Goal: Task Accomplishment & Management: Use online tool/utility

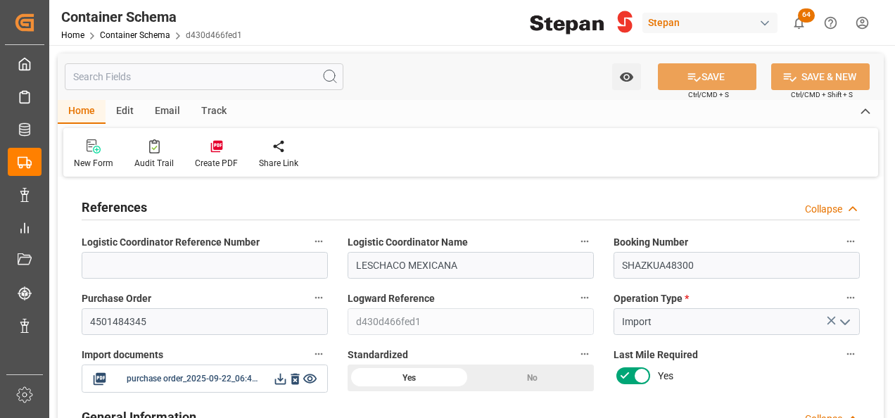
scroll to position [141, 0]
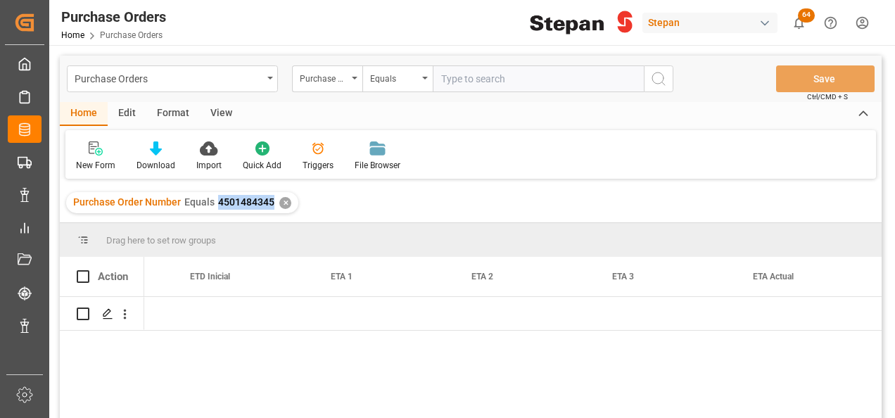
scroll to position [0, 1801]
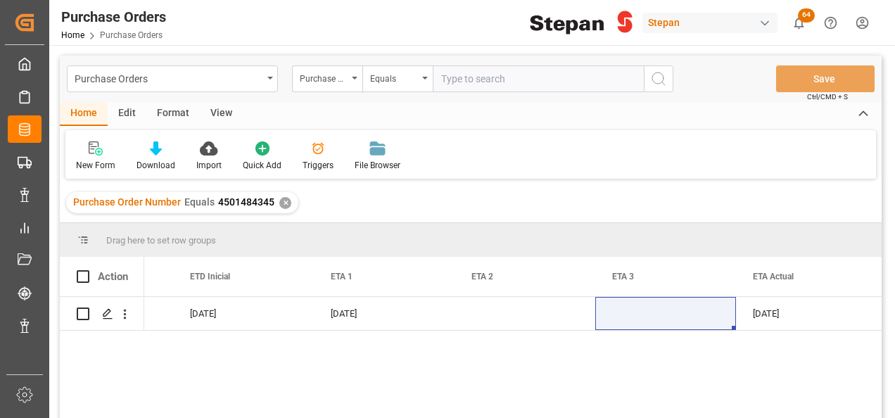
click at [283, 203] on div "✕" at bounding box center [285, 203] width 12 height 12
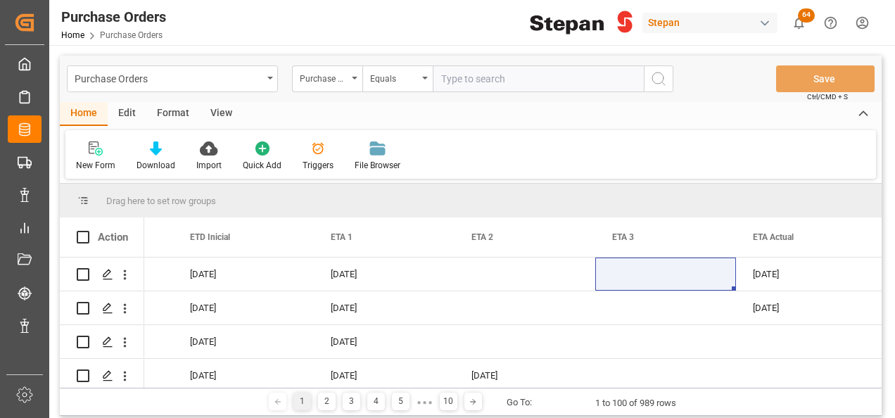
click at [438, 65] on input "text" at bounding box center [538, 78] width 211 height 27
paste input "4501481345"
type input "4501481345"
click at [654, 76] on icon "search button" at bounding box center [658, 78] width 17 height 17
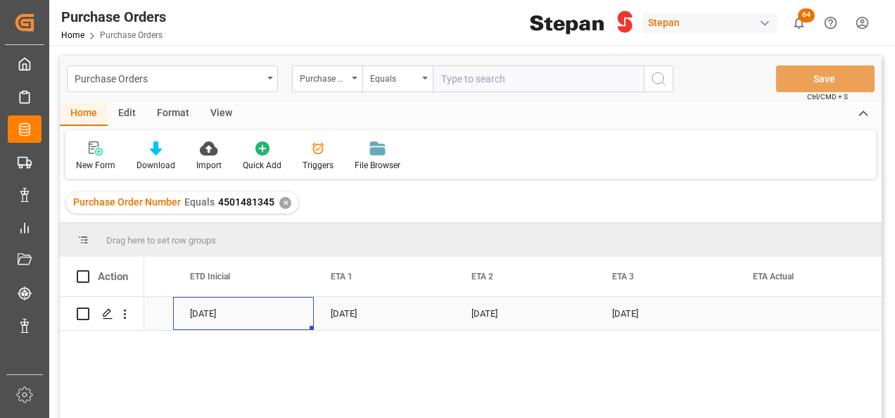
click at [213, 305] on div "06-09-2025" at bounding box center [243, 313] width 141 height 33
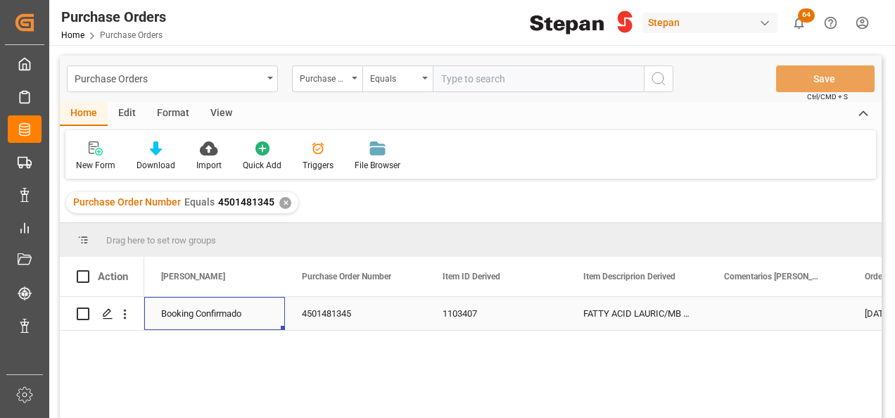
click at [217, 322] on div "Booking Confirmado" at bounding box center [214, 314] width 107 height 32
click at [260, 315] on icon "open menu" at bounding box center [259, 322] width 17 height 17
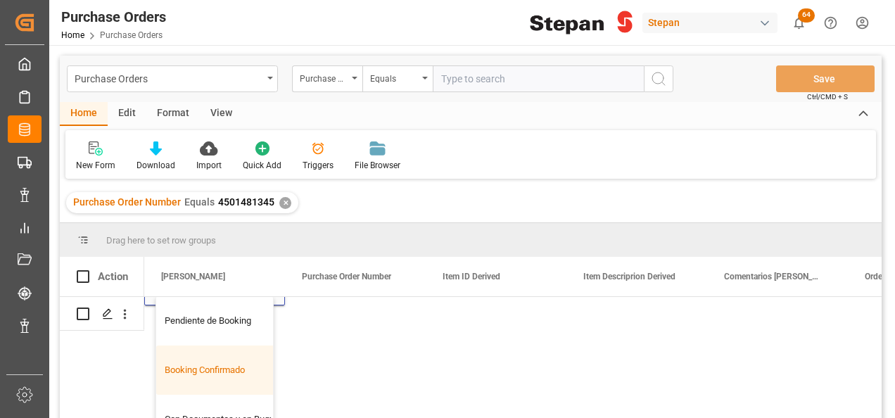
scroll to position [70, 0]
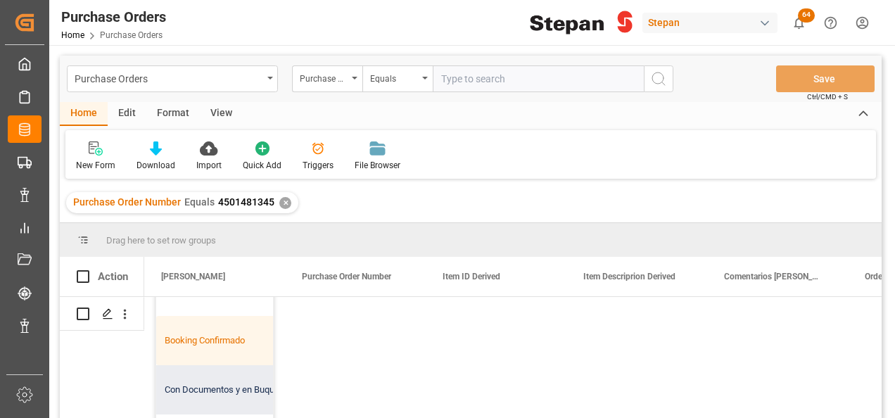
click at [204, 390] on div "Con Documentos y en Buque" at bounding box center [228, 389] width 145 height 49
type input "Con Documentos y en Buque"
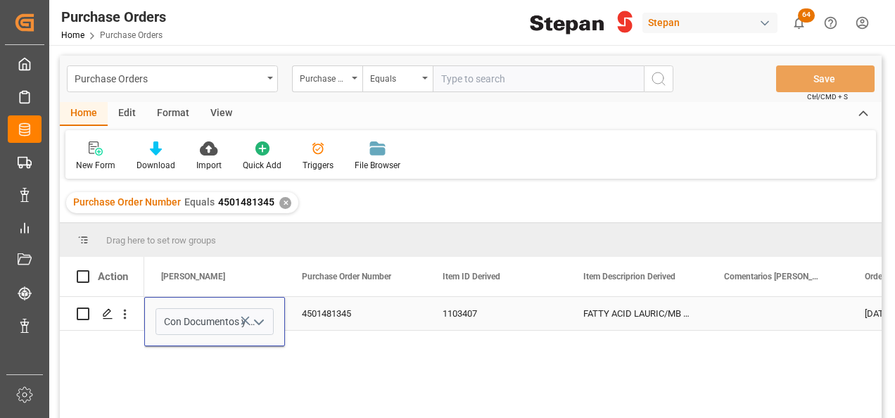
scroll to position [0, 0]
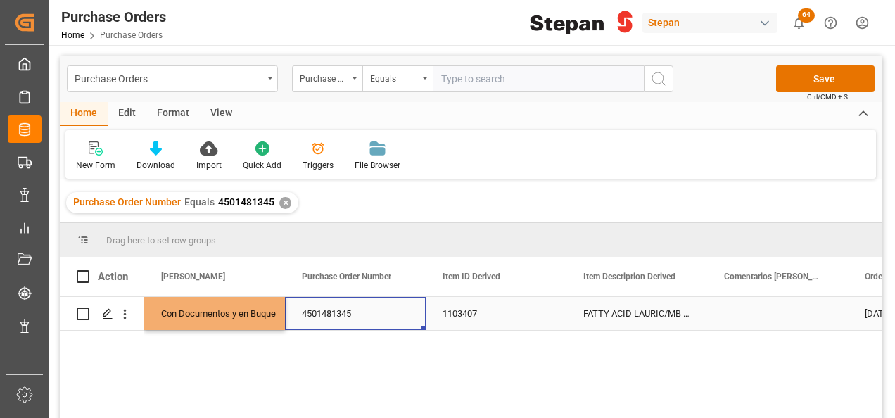
click at [353, 322] on div "4501481345" at bounding box center [355, 313] width 141 height 33
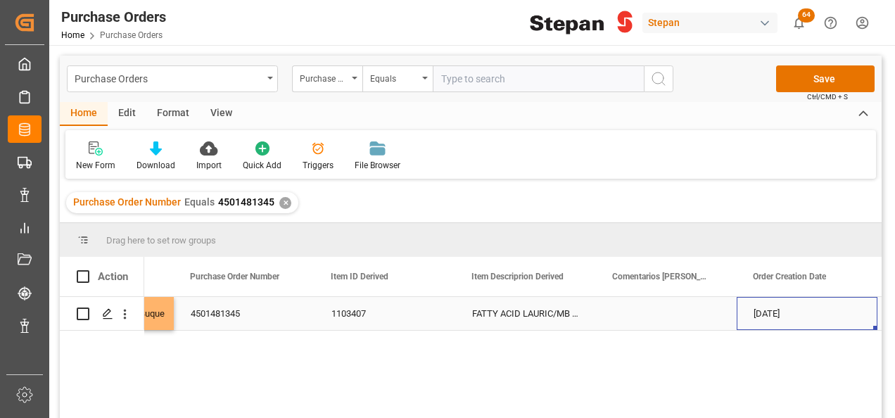
scroll to position [0, 253]
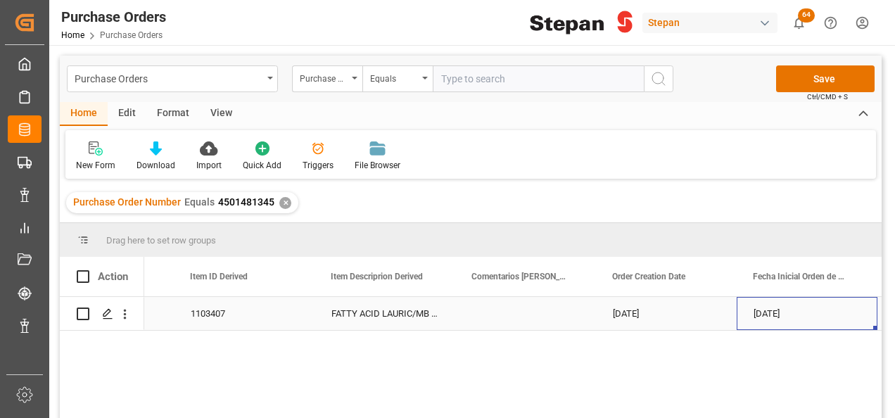
click at [795, 312] on div "20-10-2025" at bounding box center [807, 313] width 141 height 33
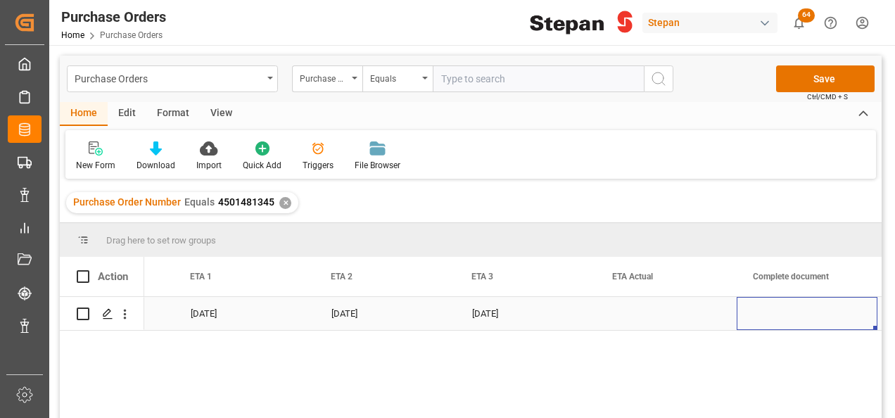
scroll to position [0, 1942]
click at [632, 317] on div "Press SPACE to select this row." at bounding box center [666, 313] width 141 height 33
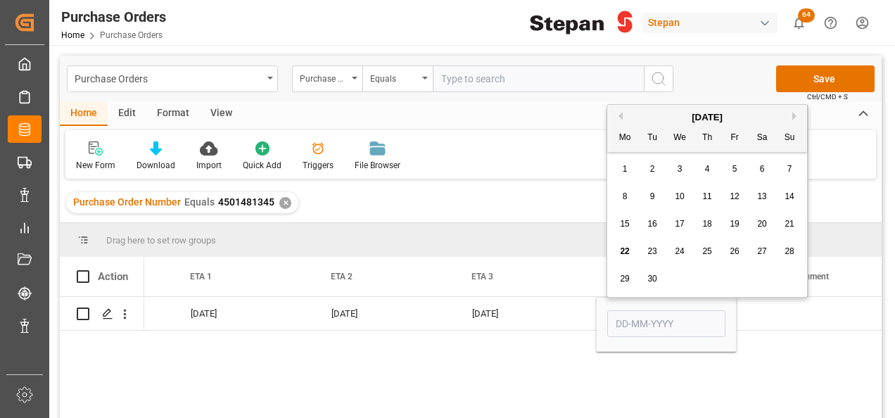
click at [794, 120] on button "Next Month" at bounding box center [797, 116] width 8 height 8
click at [788, 197] on span "12" at bounding box center [789, 196] width 9 height 10
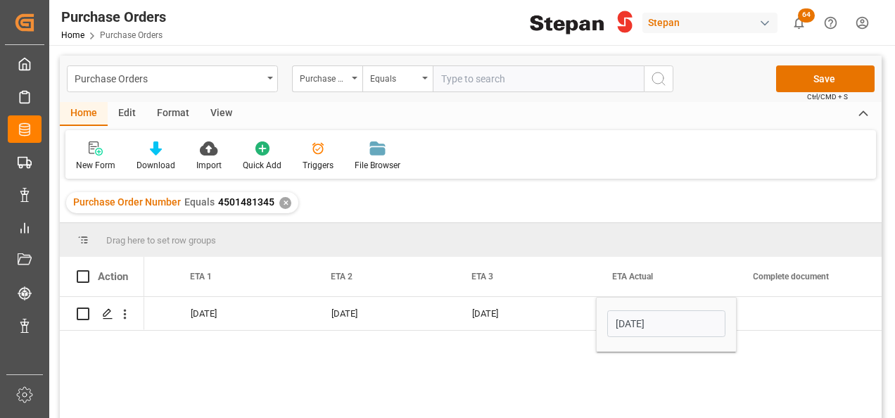
type input "12-10-2025"
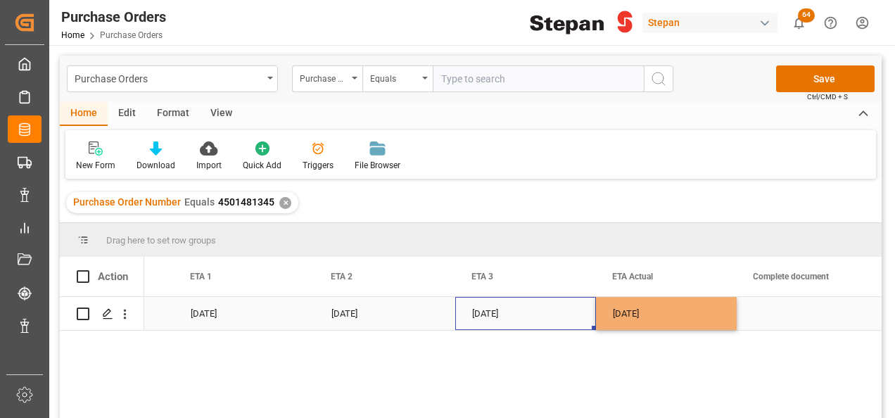
drag, startPoint x: 577, startPoint y: 308, endPoint x: 729, endPoint y: 200, distance: 186.7
click at [577, 308] on div "05-10-2025" at bounding box center [525, 313] width 141 height 33
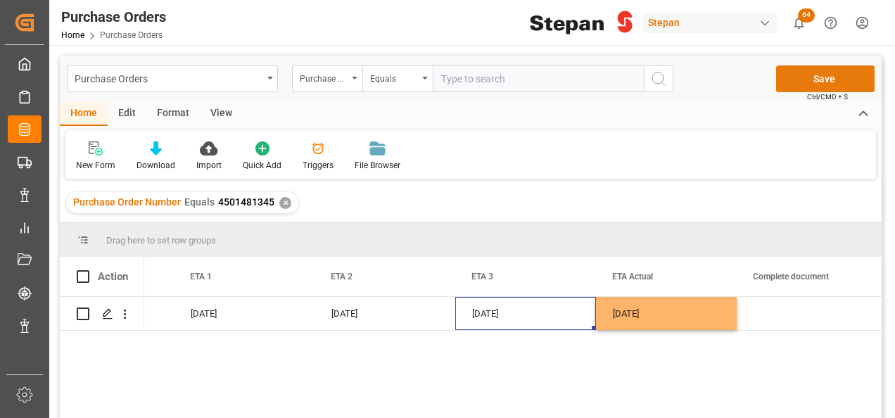
click at [829, 87] on button "Save" at bounding box center [825, 78] width 99 height 27
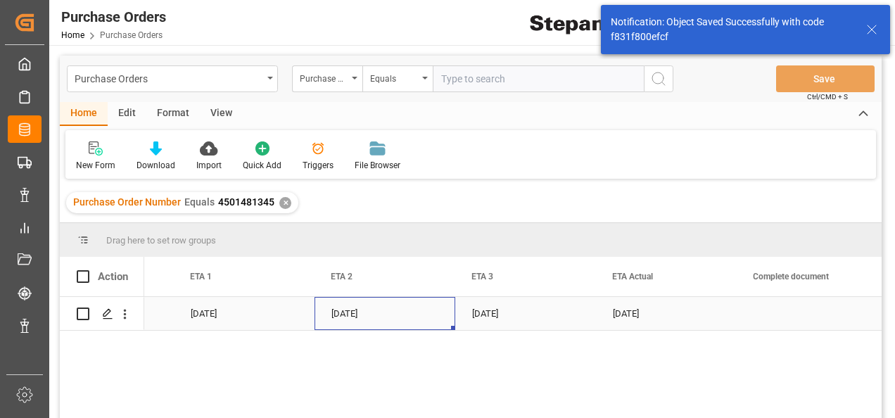
click at [434, 310] on div "12-10-2025" at bounding box center [385, 313] width 141 height 33
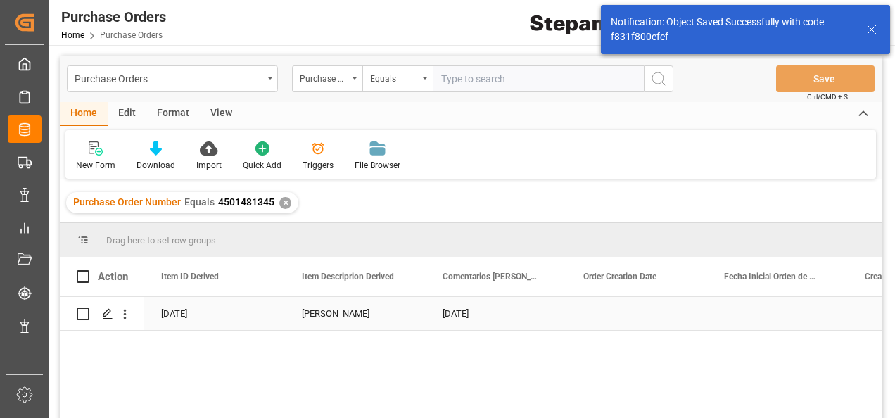
scroll to position [0, 0]
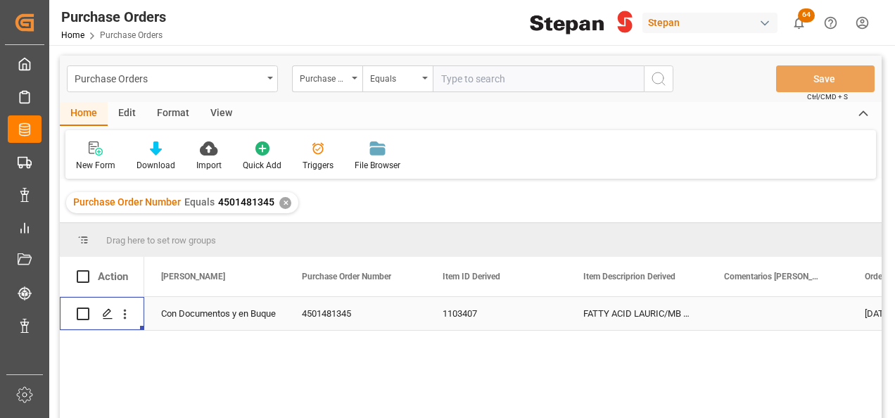
click at [362, 312] on div "4501481345" at bounding box center [355, 313] width 141 height 33
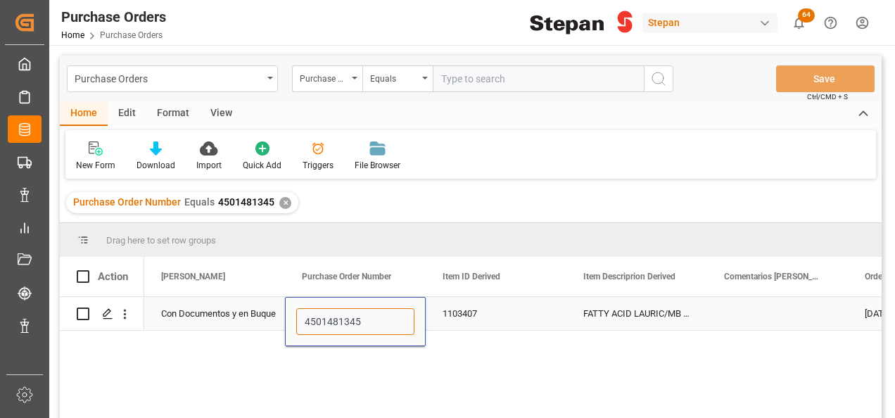
drag, startPoint x: 361, startPoint y: 319, endPoint x: 291, endPoint y: 325, distance: 70.0
click at [291, 325] on div "4501481345" at bounding box center [355, 321] width 141 height 49
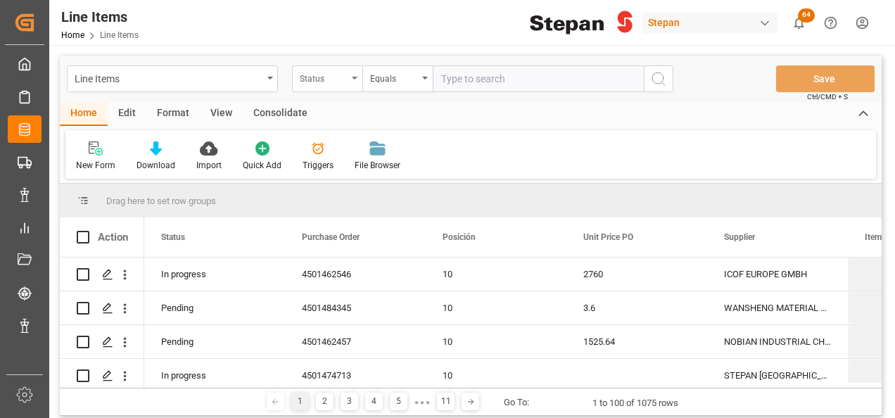
click at [354, 77] on icon "open menu" at bounding box center [355, 78] width 6 height 3
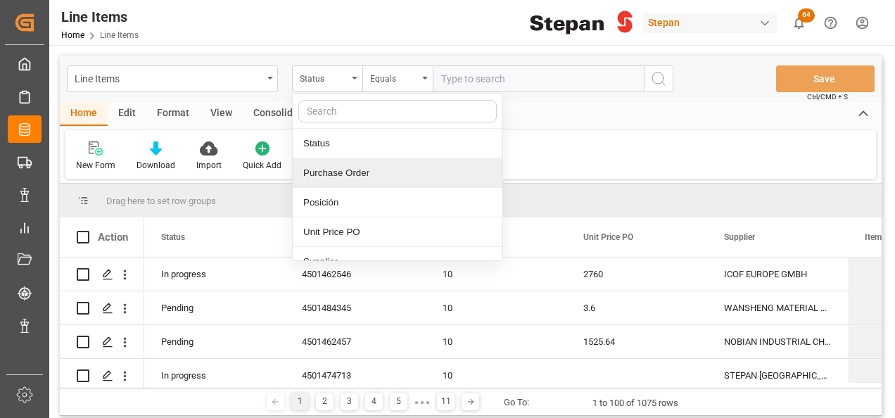
click at [340, 172] on div "Purchase Order" at bounding box center [398, 173] width 210 height 30
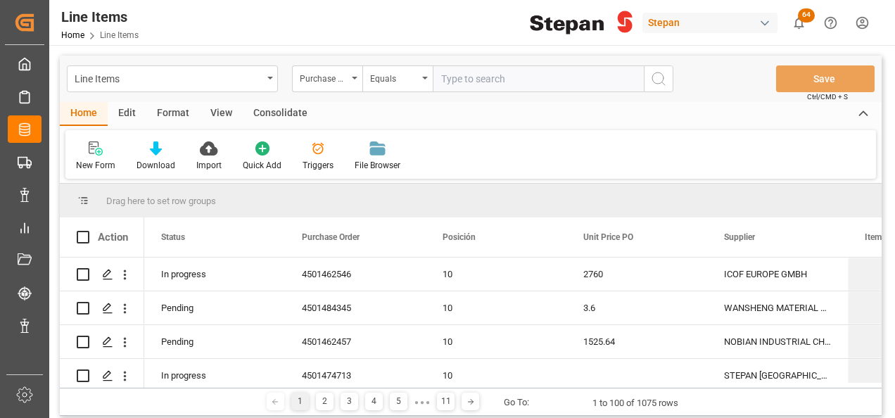
click at [462, 73] on input "text" at bounding box center [538, 78] width 211 height 27
paste input "4501481345"
type input "4501481345"
click at [662, 73] on icon "search button" at bounding box center [658, 78] width 17 height 17
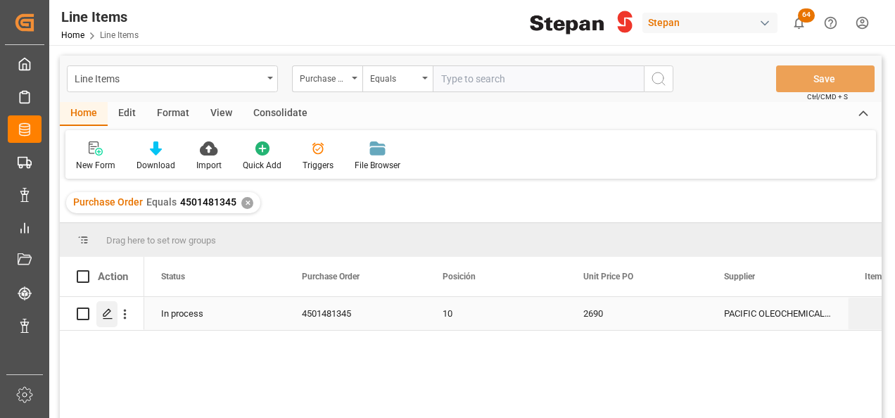
click at [99, 309] on div "Press SPACE to select this row." at bounding box center [106, 314] width 21 height 26
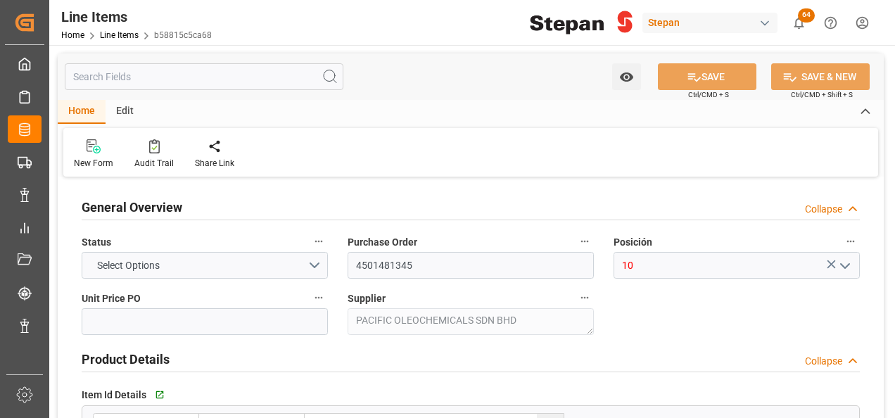
type input "2690"
type input "12352106"
type input "24000"
type input "08-08-2025 23:09"
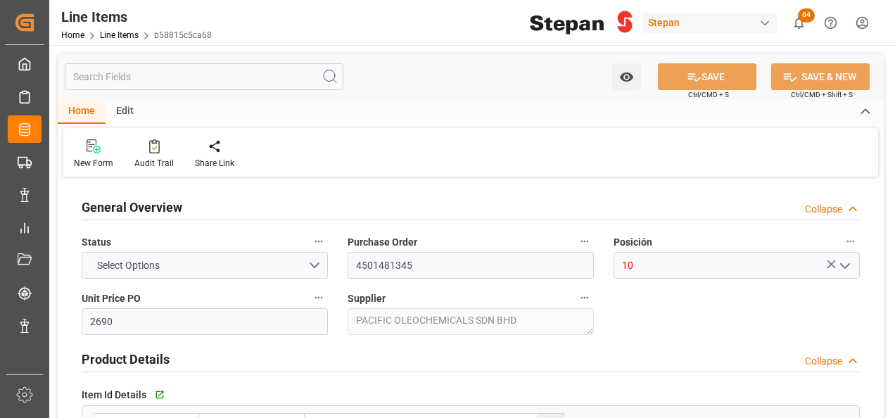
type input "07-08-2025"
type input "20-10-2025"
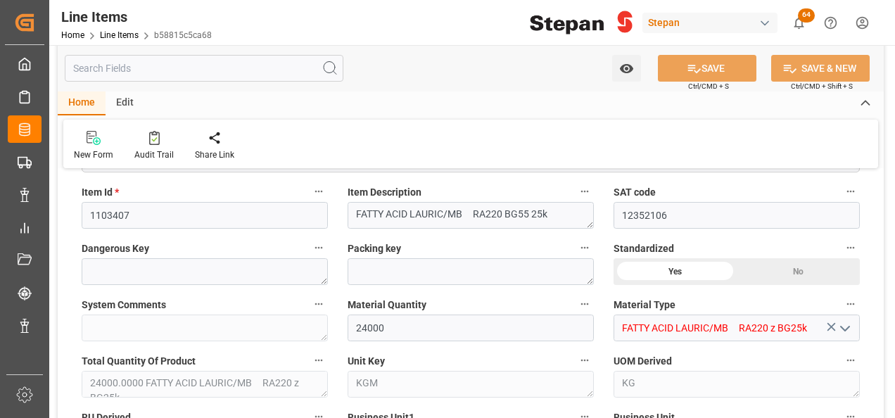
scroll to position [422, 0]
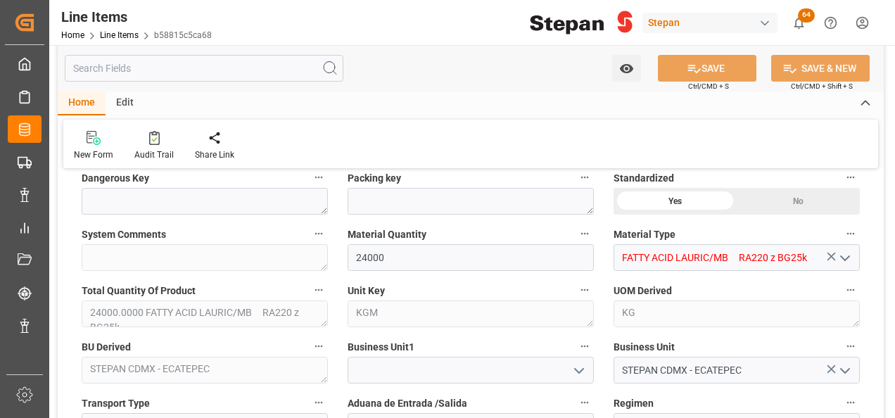
click at [847, 258] on icon "open menu" at bounding box center [845, 258] width 17 height 17
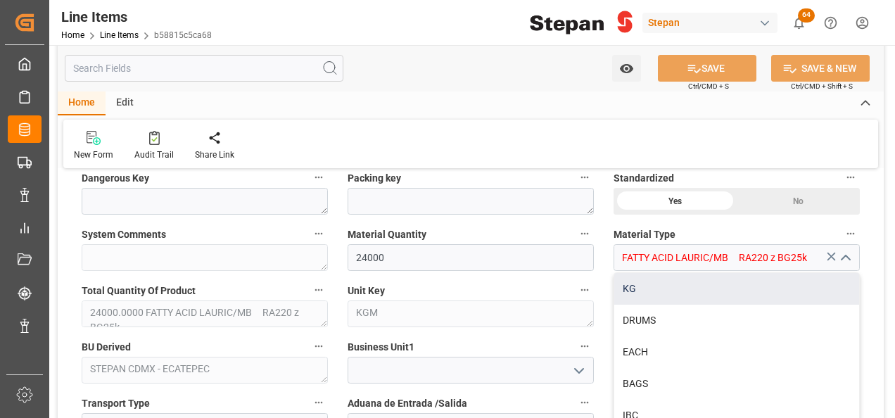
click at [642, 290] on div "KG" at bounding box center [736, 289] width 245 height 32
type input "KG"
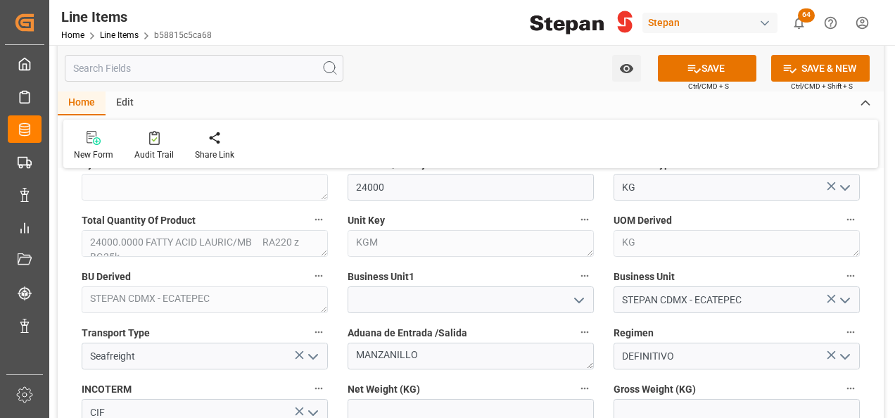
scroll to position [563, 0]
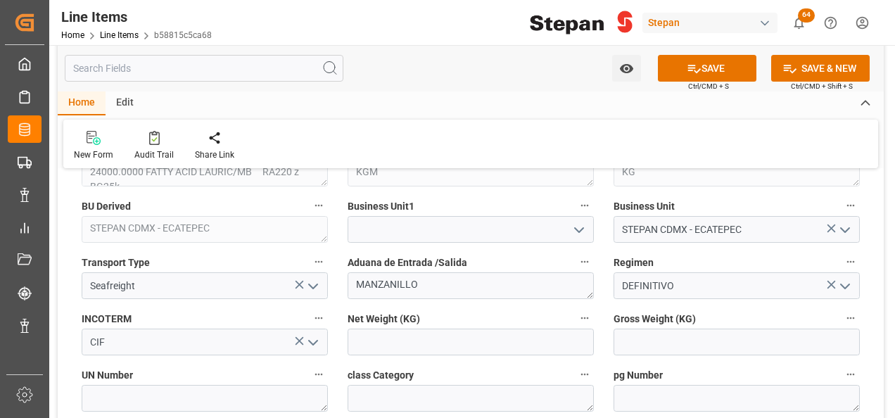
click at [576, 225] on icon "open menu" at bounding box center [579, 230] width 17 height 17
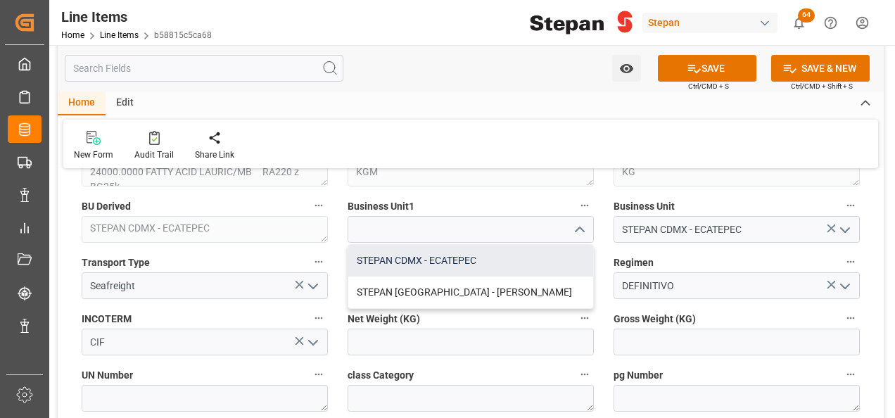
click at [436, 256] on div "STEPAN CDMX - ECATEPEC" at bounding box center [470, 261] width 245 height 32
type input "STEPAN CDMX - ECATEPEC"
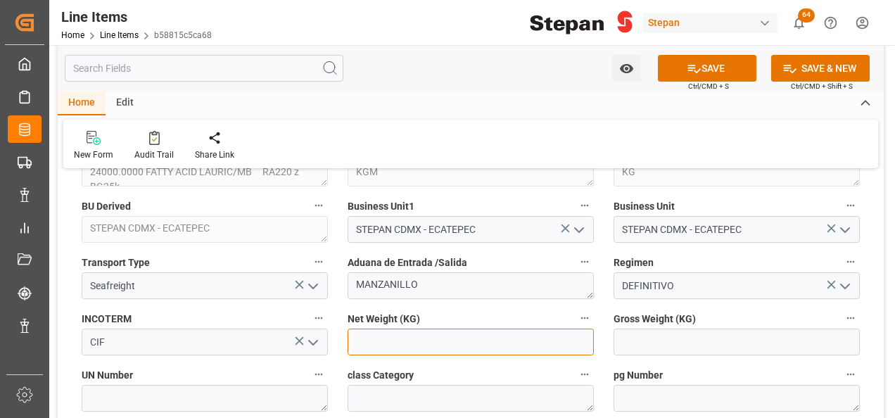
click at [421, 337] on input "text" at bounding box center [471, 342] width 246 height 27
type input "24000"
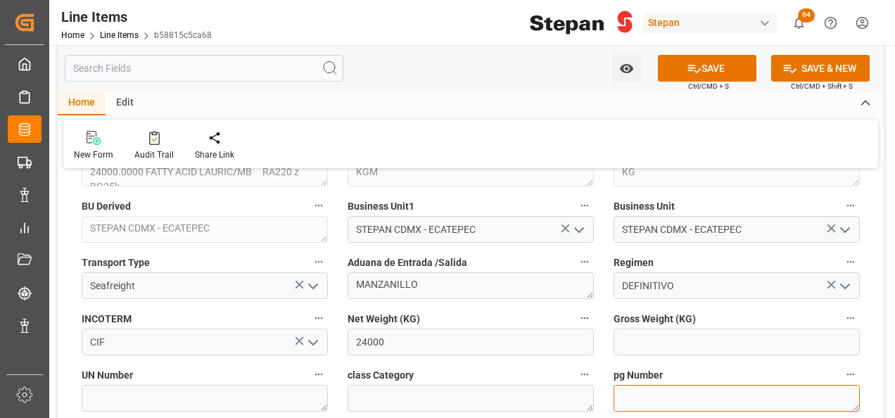
click at [691, 391] on textarea at bounding box center [737, 398] width 246 height 27
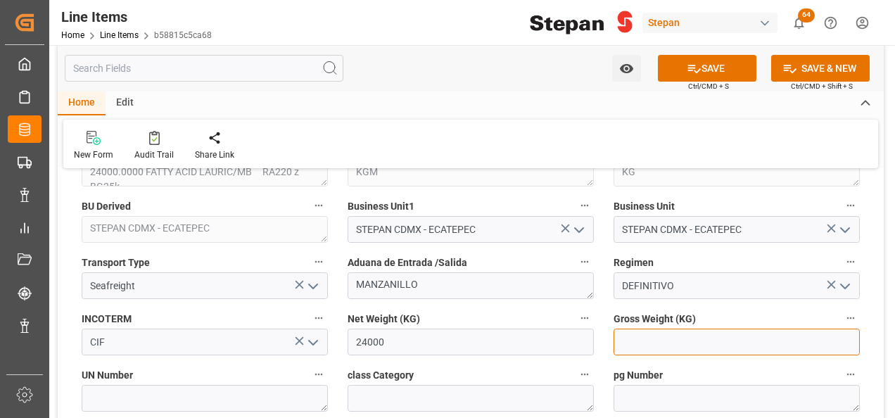
click at [656, 339] on input "text" at bounding box center [737, 342] width 246 height 27
type input "25280"
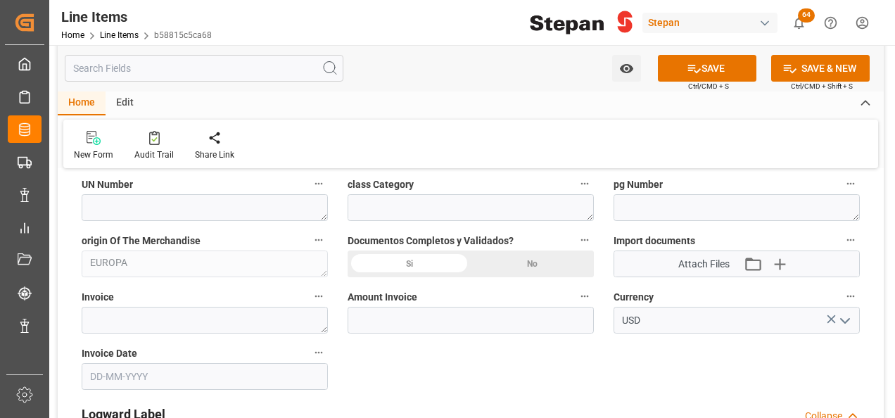
scroll to position [774, 0]
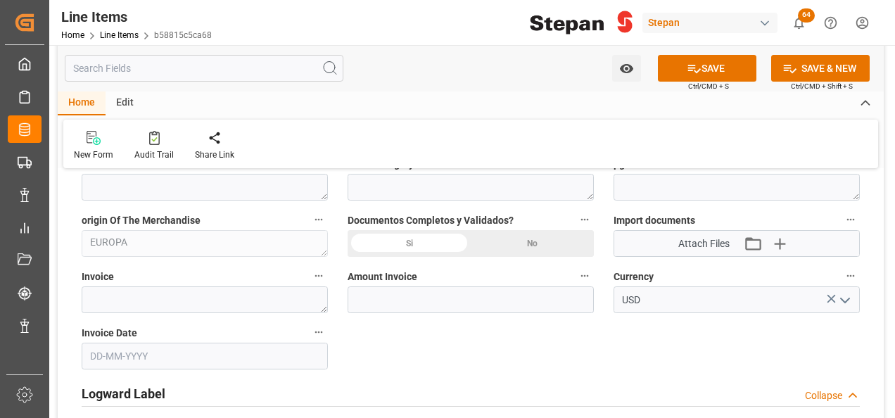
click at [413, 240] on div "Si" at bounding box center [409, 243] width 123 height 27
click at [782, 241] on icon "button" at bounding box center [780, 243] width 23 height 23
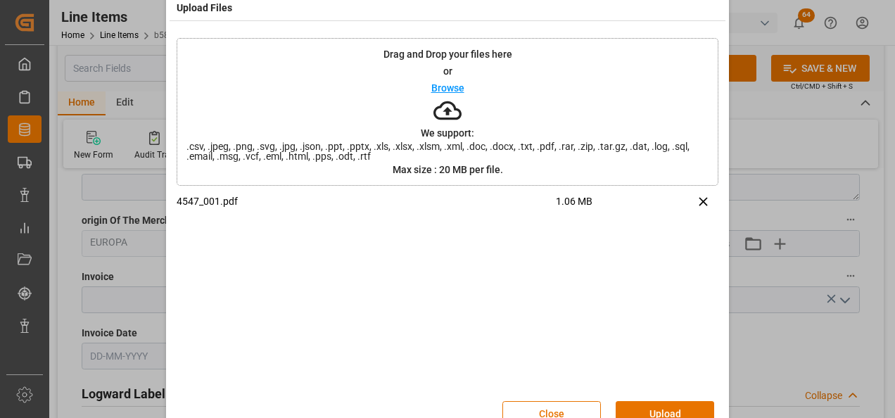
scroll to position [56, 0]
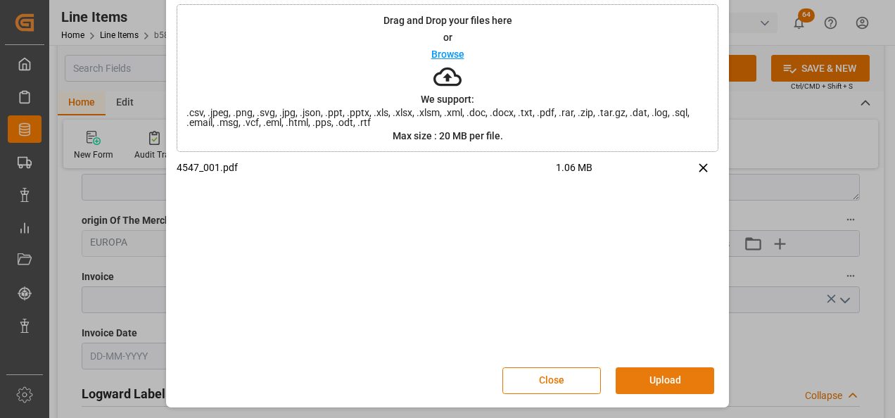
click at [663, 379] on button "Upload" at bounding box center [665, 380] width 99 height 27
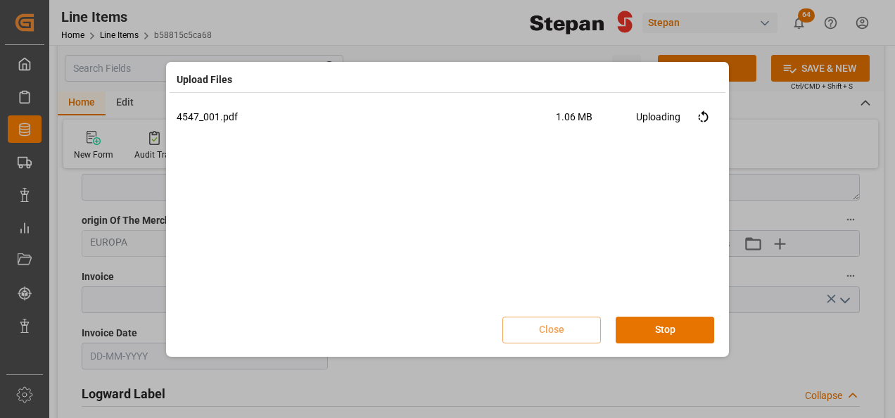
scroll to position [0, 0]
click at [673, 326] on button "Done" at bounding box center [665, 330] width 99 height 27
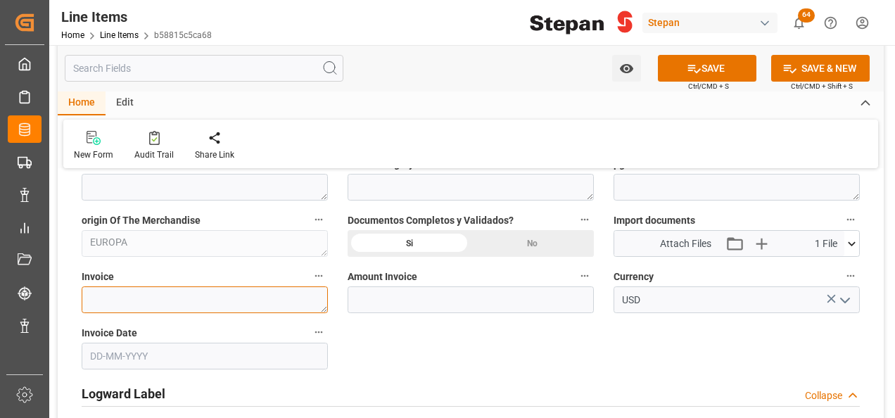
click at [159, 294] on textarea at bounding box center [205, 299] width 246 height 27
type textarea "1073428"
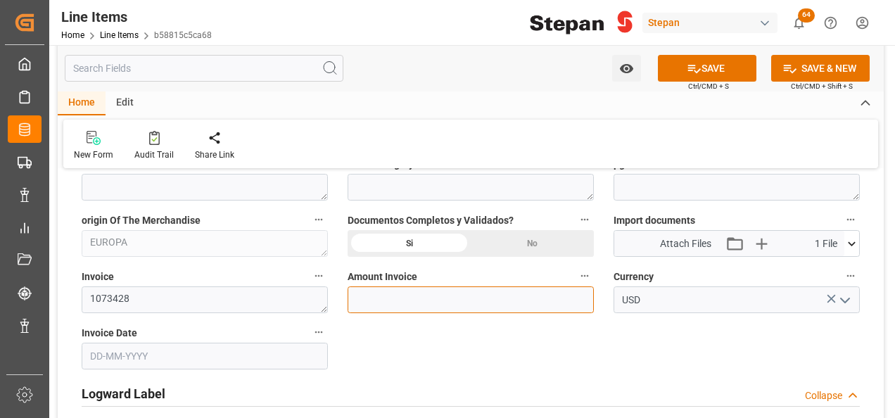
click at [392, 301] on input "text" at bounding box center [471, 299] width 246 height 27
type input "64560"
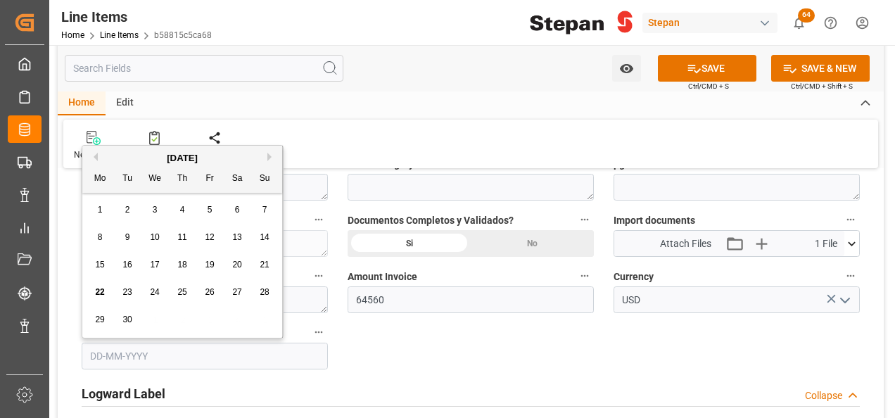
click at [172, 350] on input "text" at bounding box center [205, 356] width 246 height 27
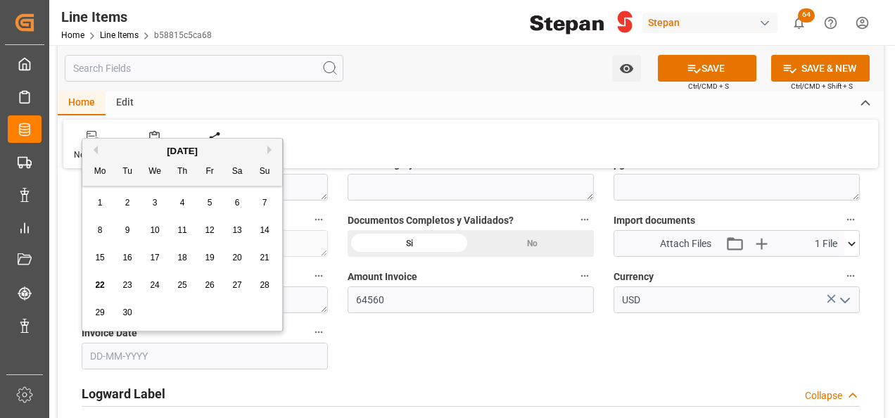
click at [127, 148] on div "September 2025" at bounding box center [182, 151] width 200 height 14
click at [235, 197] on div "6" at bounding box center [238, 203] width 18 height 17
type input "06-09-2025"
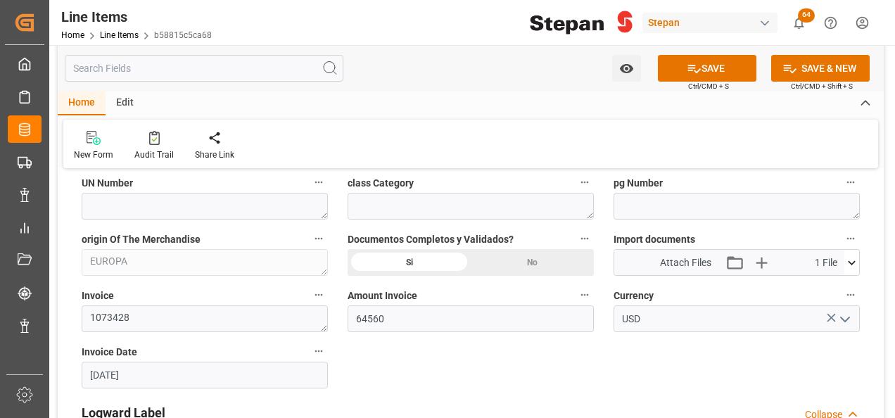
scroll to position [704, 0]
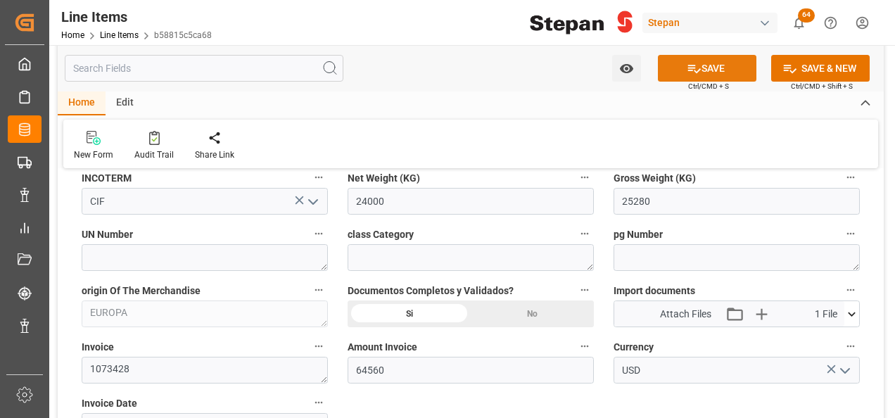
click at [705, 62] on button "SAVE" at bounding box center [707, 68] width 99 height 27
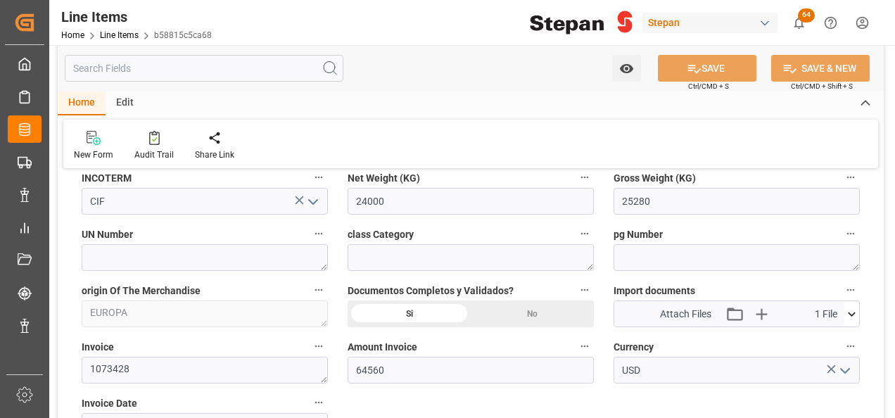
type textarea "24000.0000 KG"
type input "22-09-2025 20:17"
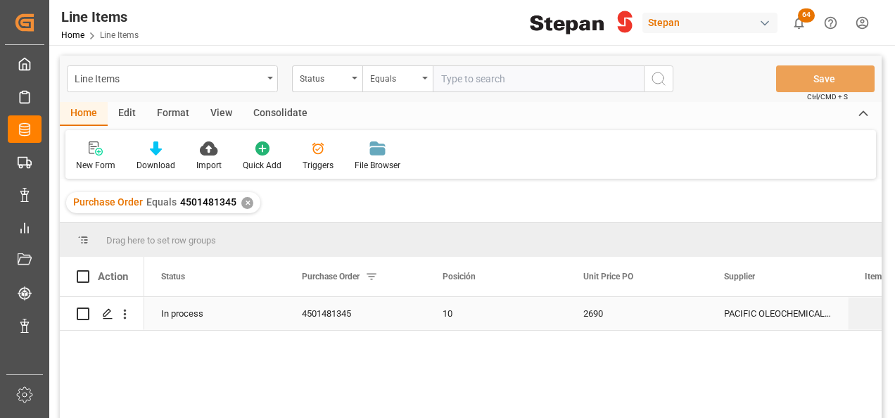
click at [82, 315] on input "Press Space to toggle row selection (unchecked)" at bounding box center [83, 314] width 13 height 13
checkbox input "true"
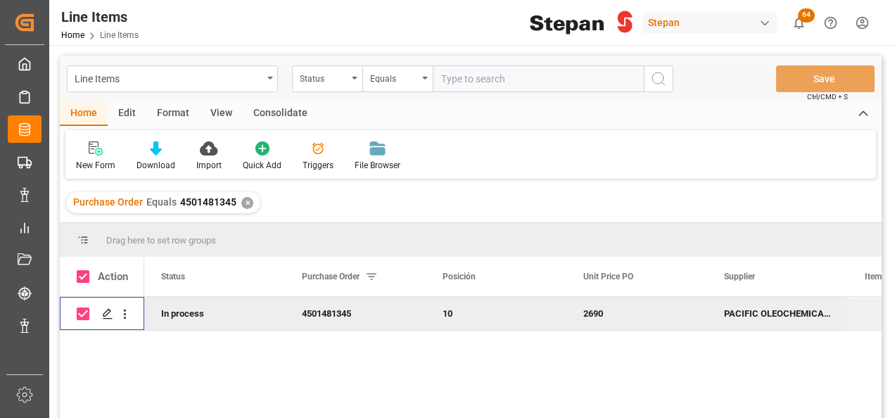
click at [263, 106] on div "Consolidate" at bounding box center [280, 114] width 75 height 24
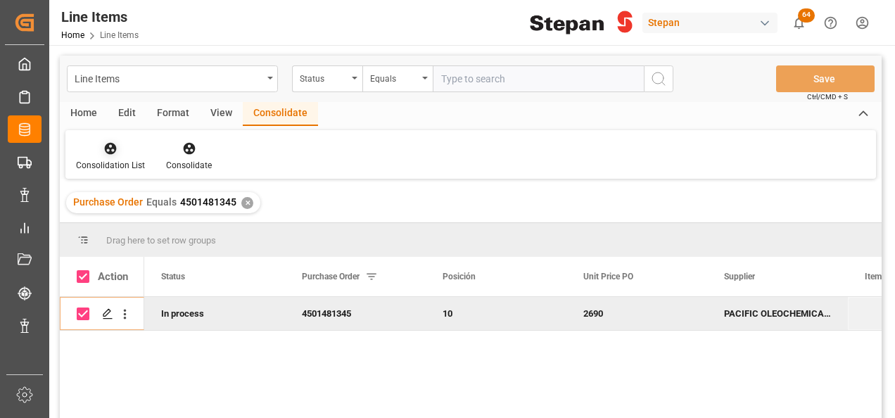
click at [118, 156] on div at bounding box center [110, 148] width 69 height 15
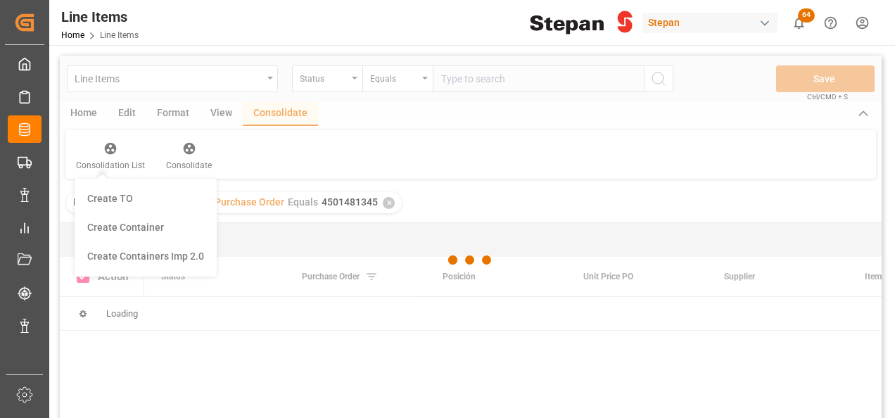
click at [117, 225] on div "Line Items Status Equals Save Ctrl/CMD + S Home Edit Format View Consolidate Co…" at bounding box center [471, 256] width 822 height 400
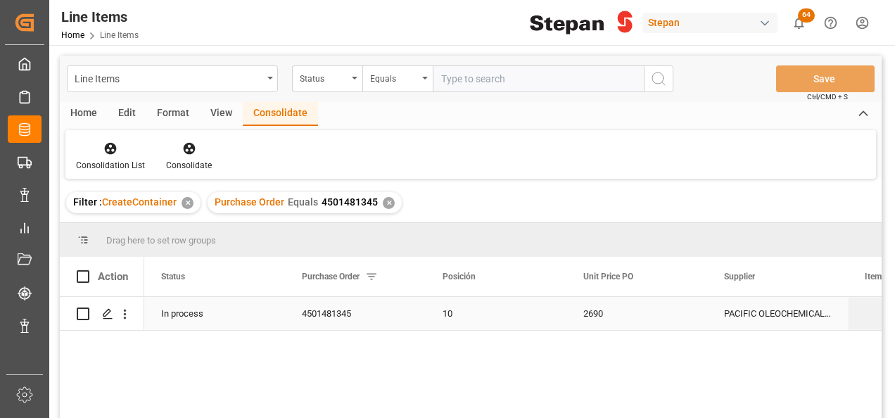
click at [78, 312] on input "Press Space to toggle row selection (unchecked)" at bounding box center [83, 314] width 13 height 13
checkbox input "true"
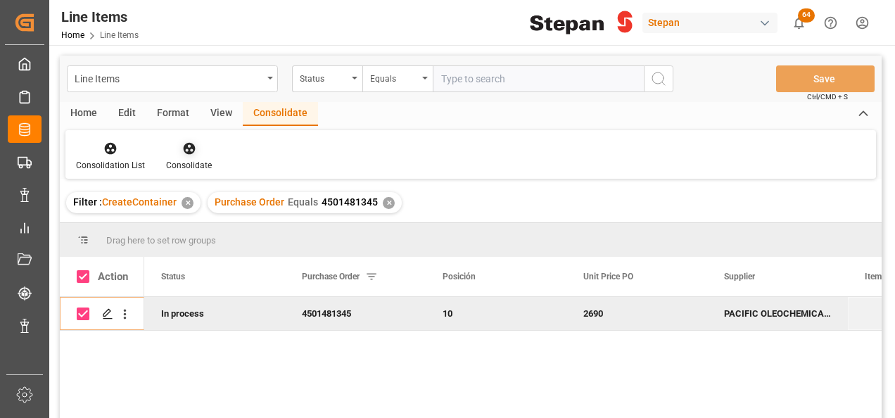
click at [193, 144] on icon at bounding box center [189, 148] width 14 height 14
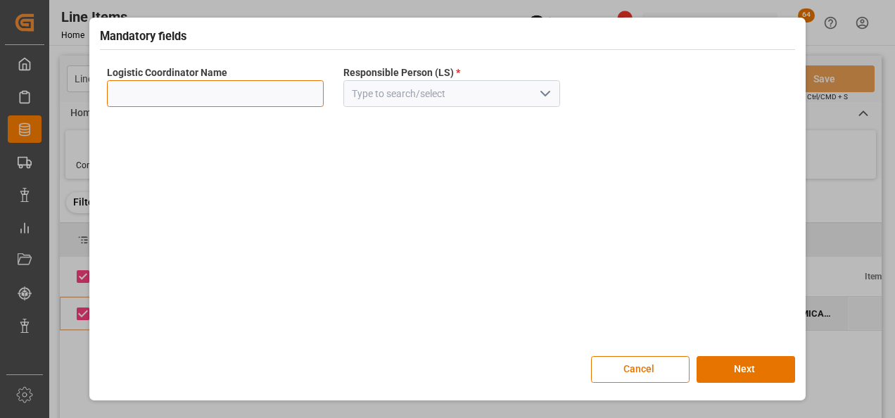
click at [200, 86] on input at bounding box center [215, 93] width 217 height 27
type input "LESCHACO MEXICANA"
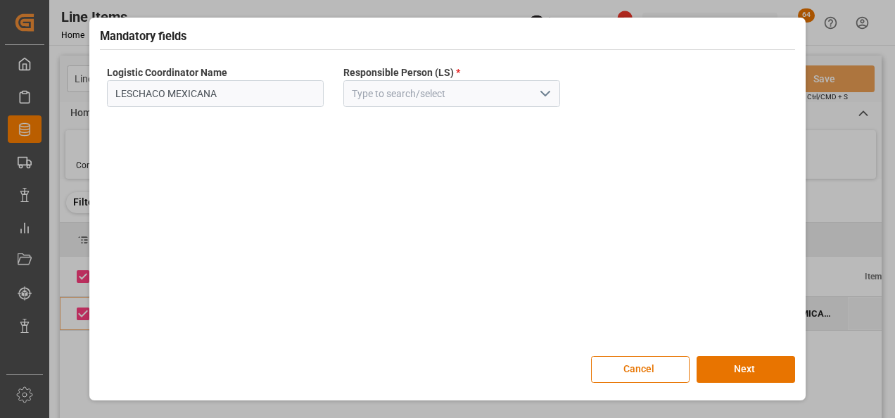
click at [552, 93] on icon "open menu" at bounding box center [545, 93] width 17 height 17
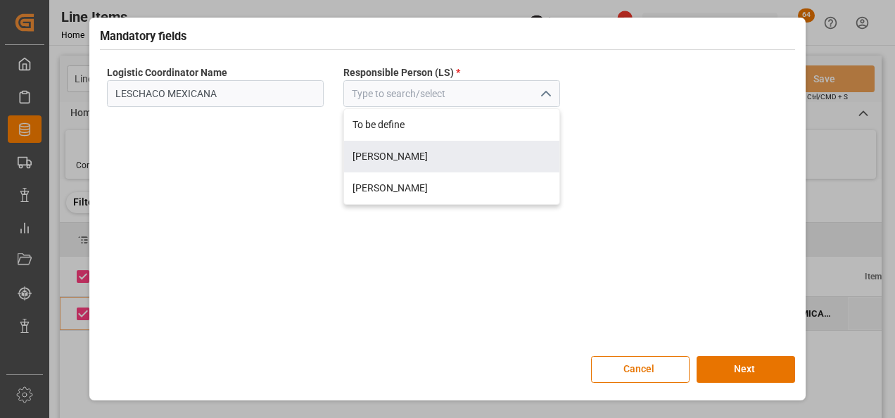
drag, startPoint x: 402, startPoint y: 153, endPoint x: 434, endPoint y: 217, distance: 71.1
click at [401, 154] on div "[PERSON_NAME]" at bounding box center [451, 157] width 215 height 32
type input "[PERSON_NAME]"
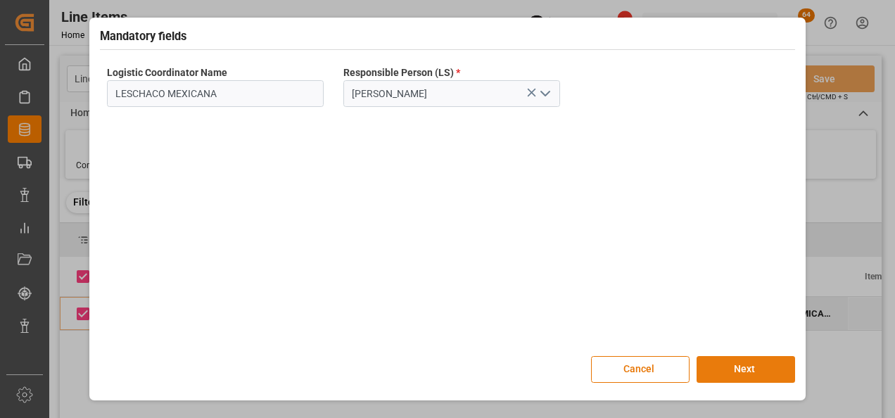
click at [744, 368] on button "Next" at bounding box center [746, 369] width 99 height 27
